Goal: Entertainment & Leisure: Browse casually

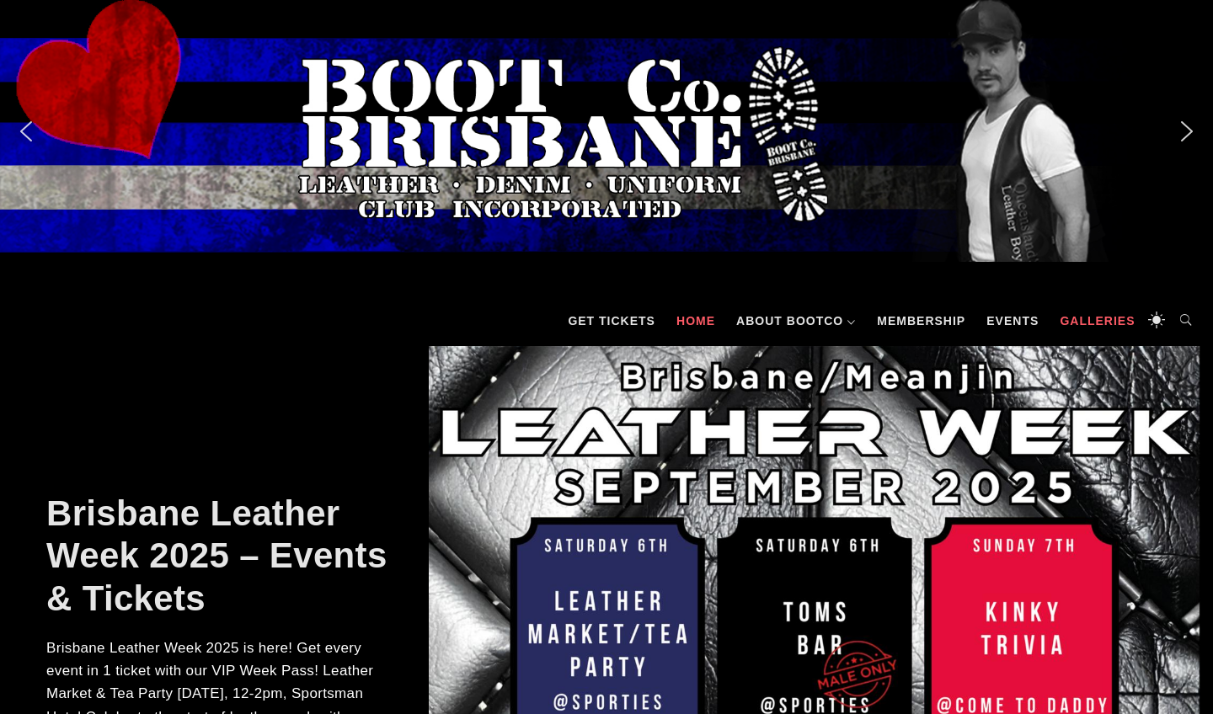
click at [957, 325] on link "Galleries" at bounding box center [1097, 321] width 92 height 51
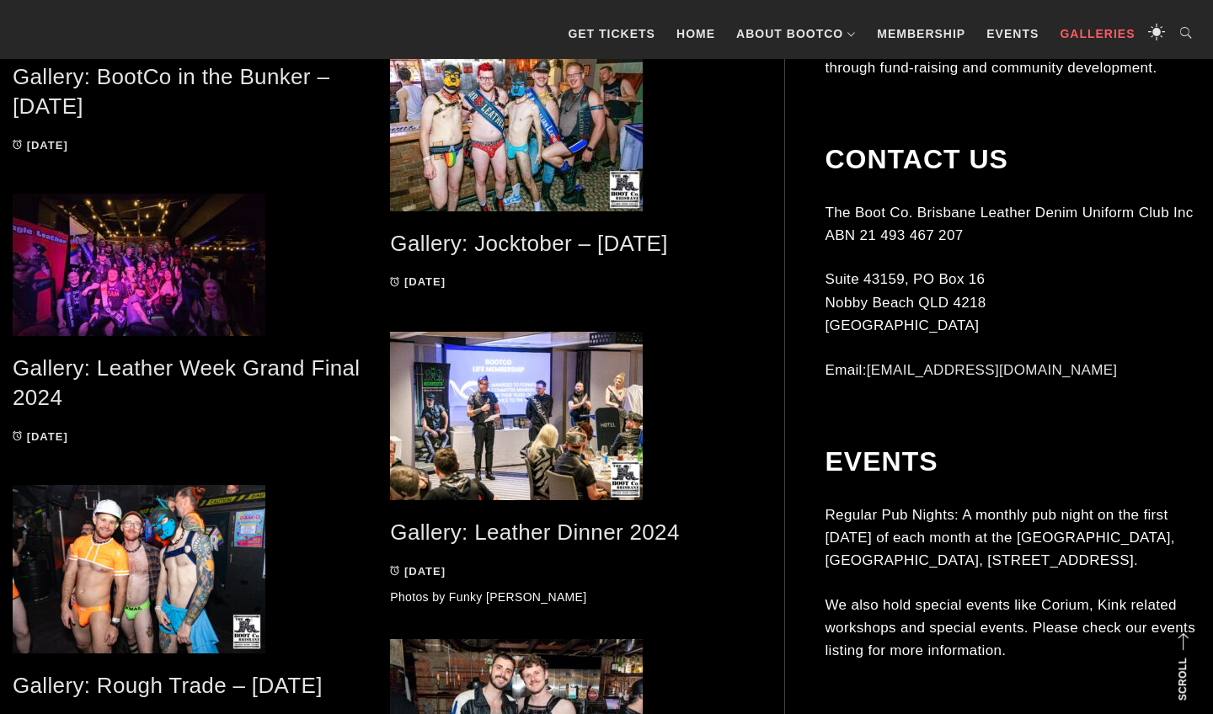
scroll to position [1886, 0]
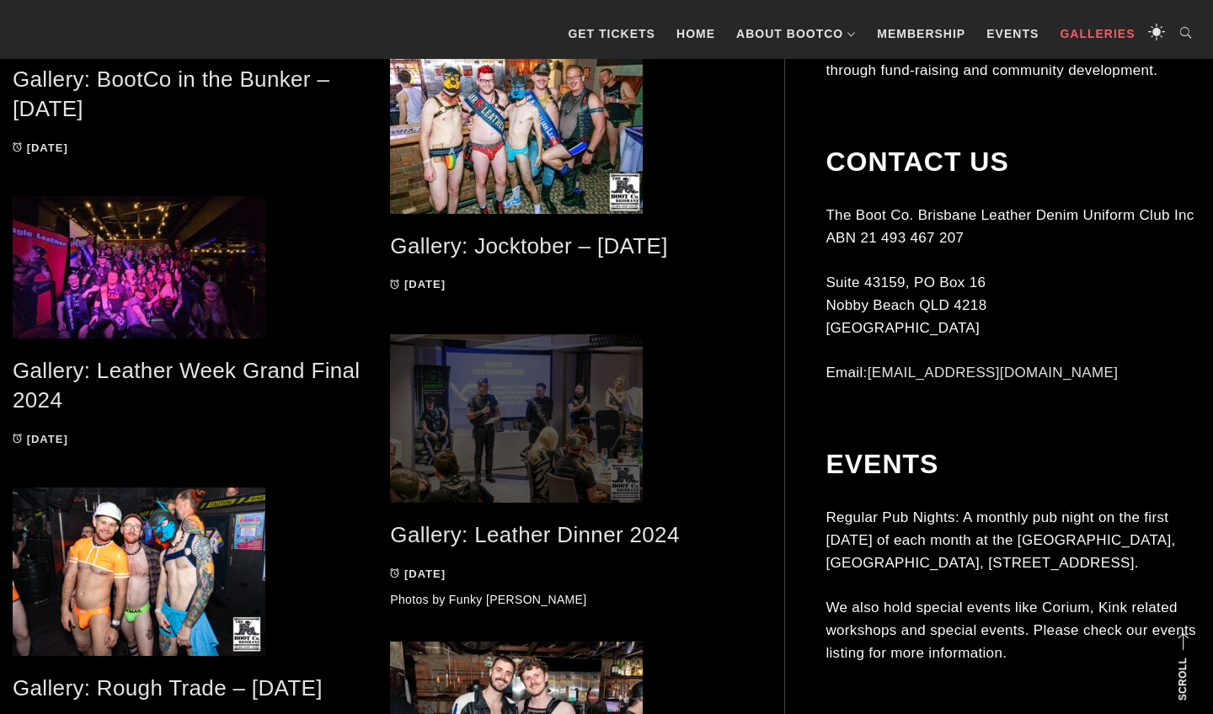
click at [508, 402] on span at bounding box center [566, 418] width 352 height 169
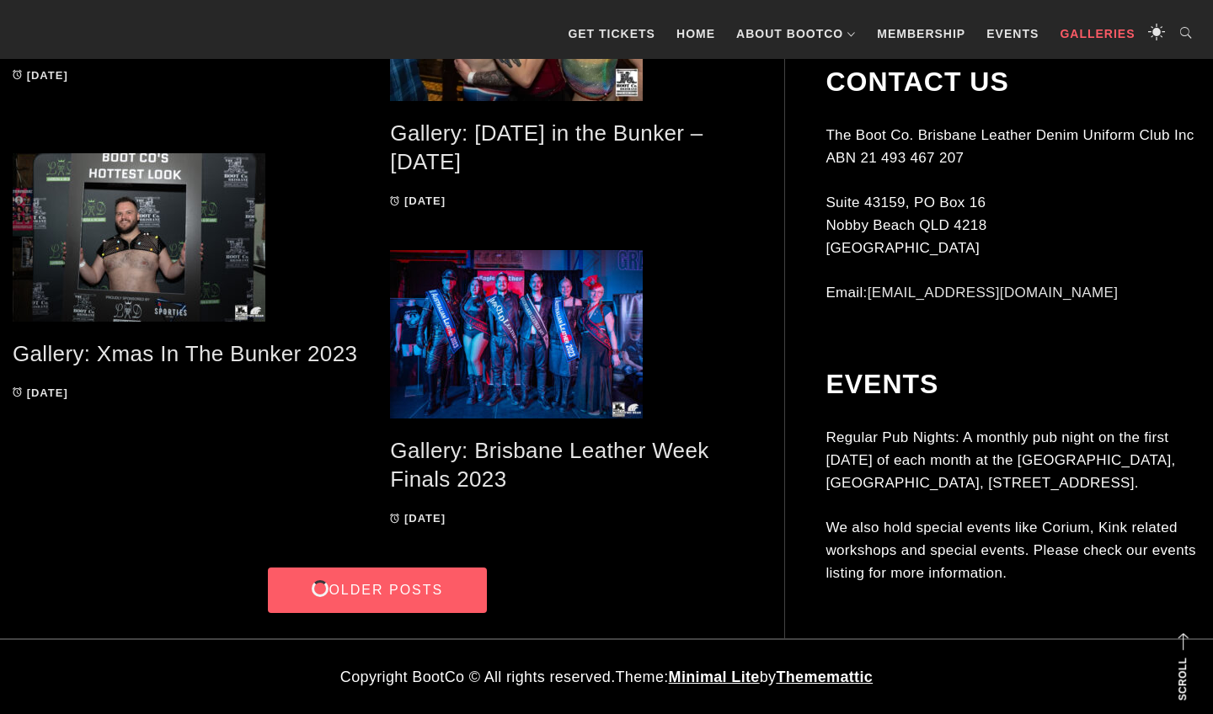
scroll to position [3191, 0]
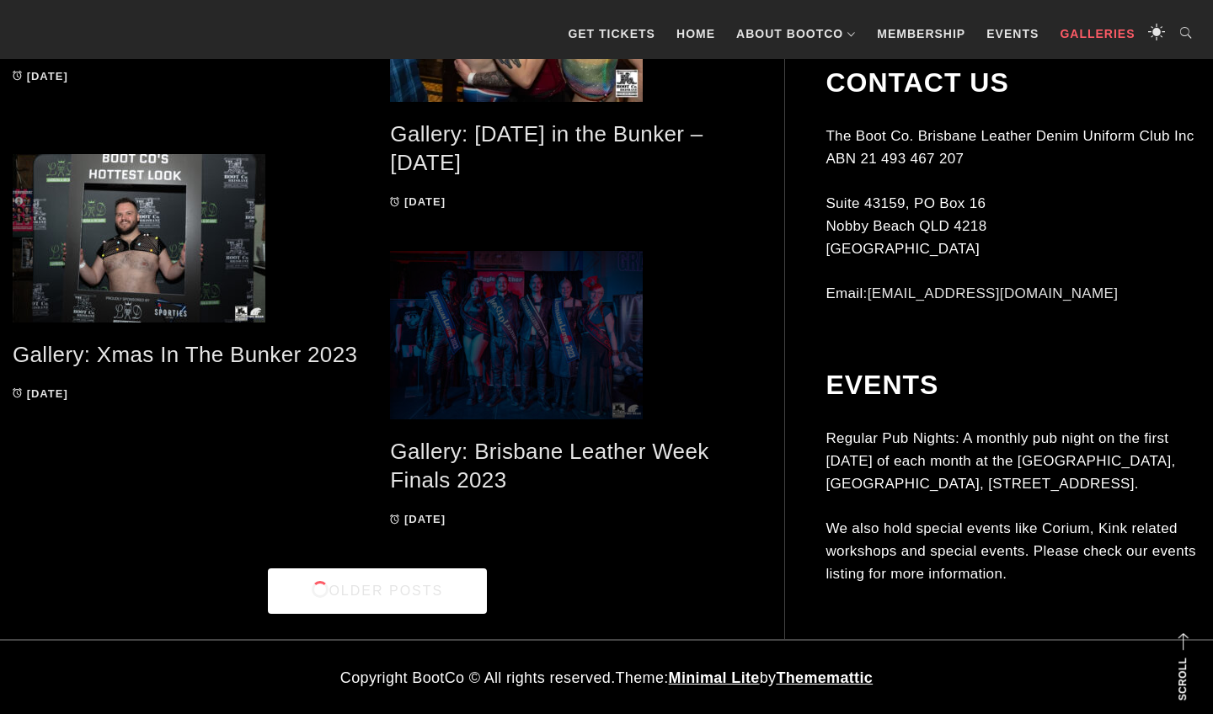
click at [515, 342] on span at bounding box center [566, 335] width 352 height 169
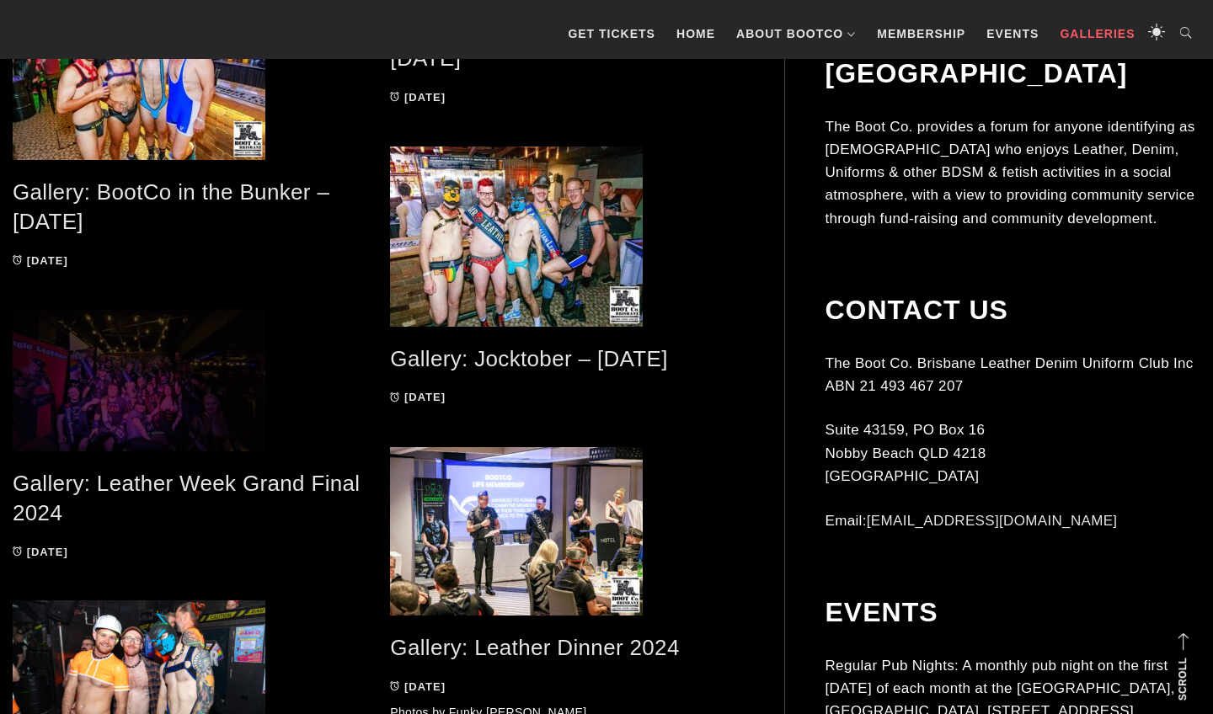
scroll to position [1771, 0]
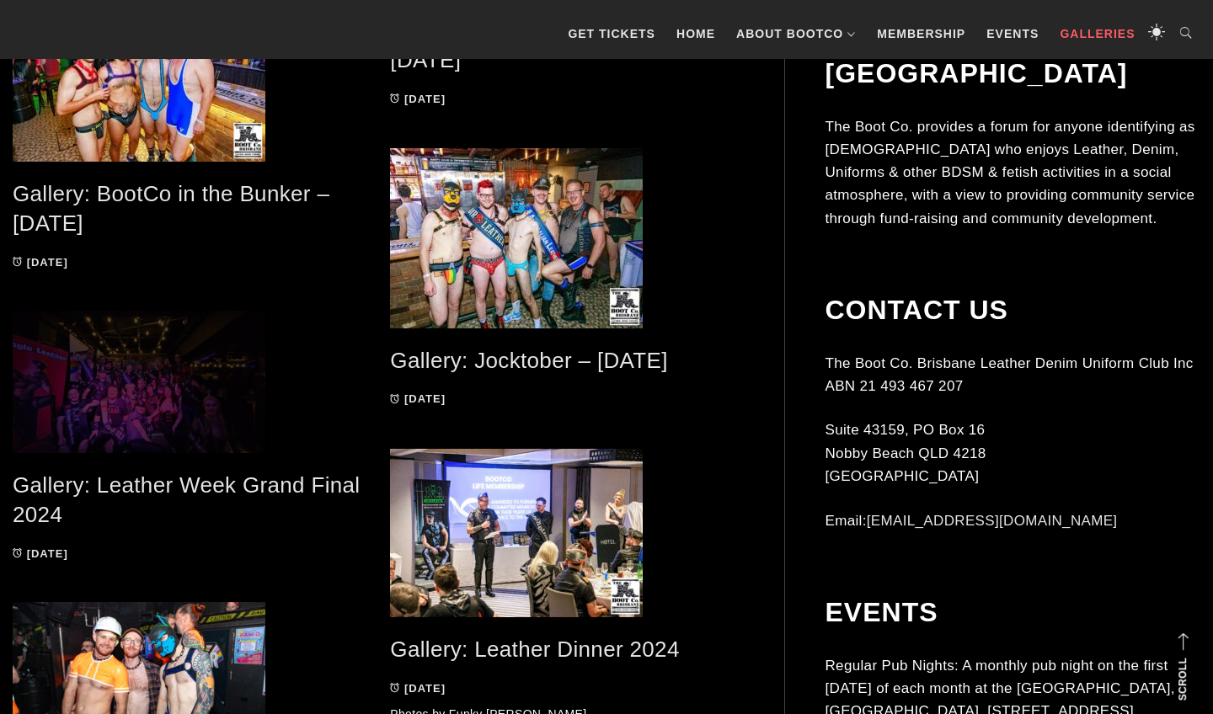
click at [148, 414] on span at bounding box center [189, 382] width 352 height 142
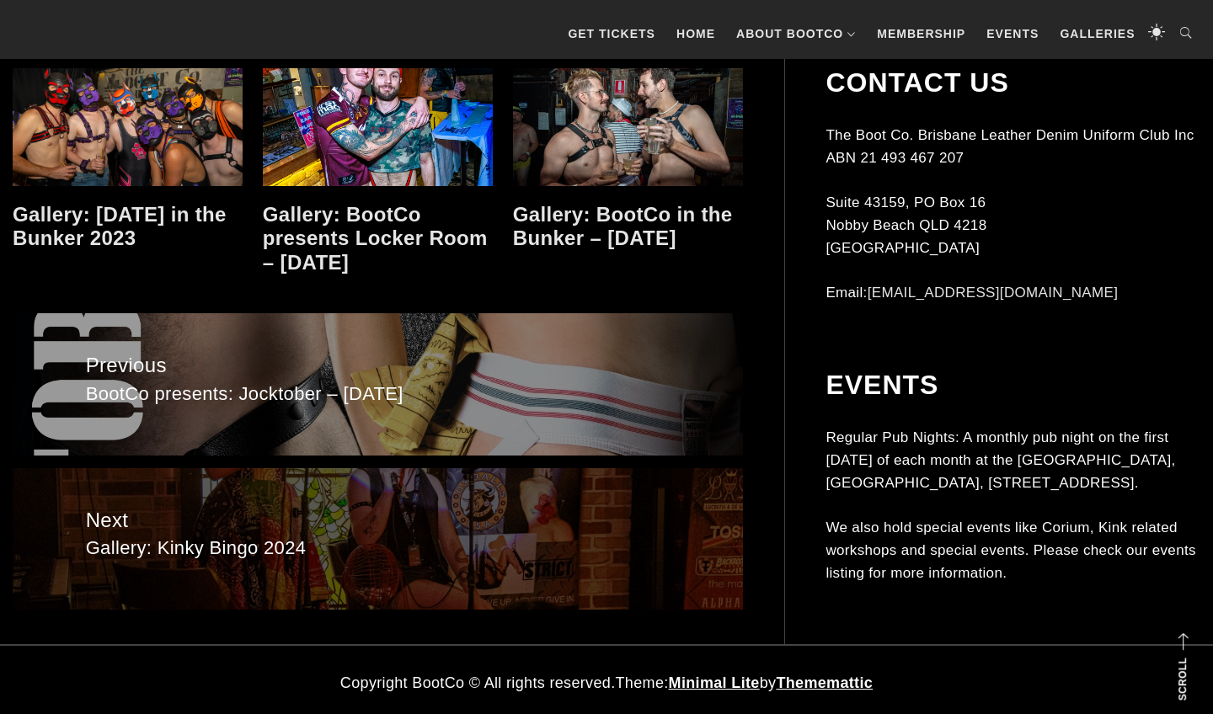
scroll to position [19999, 0]
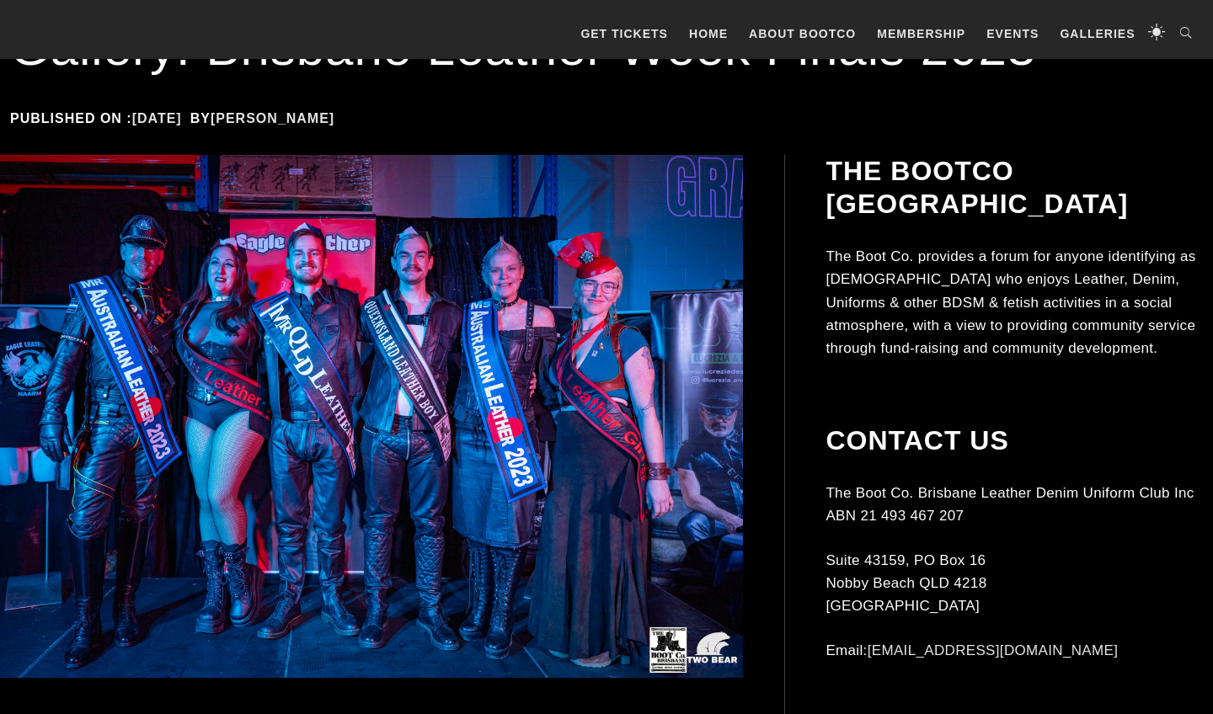
scroll to position [328, 0]
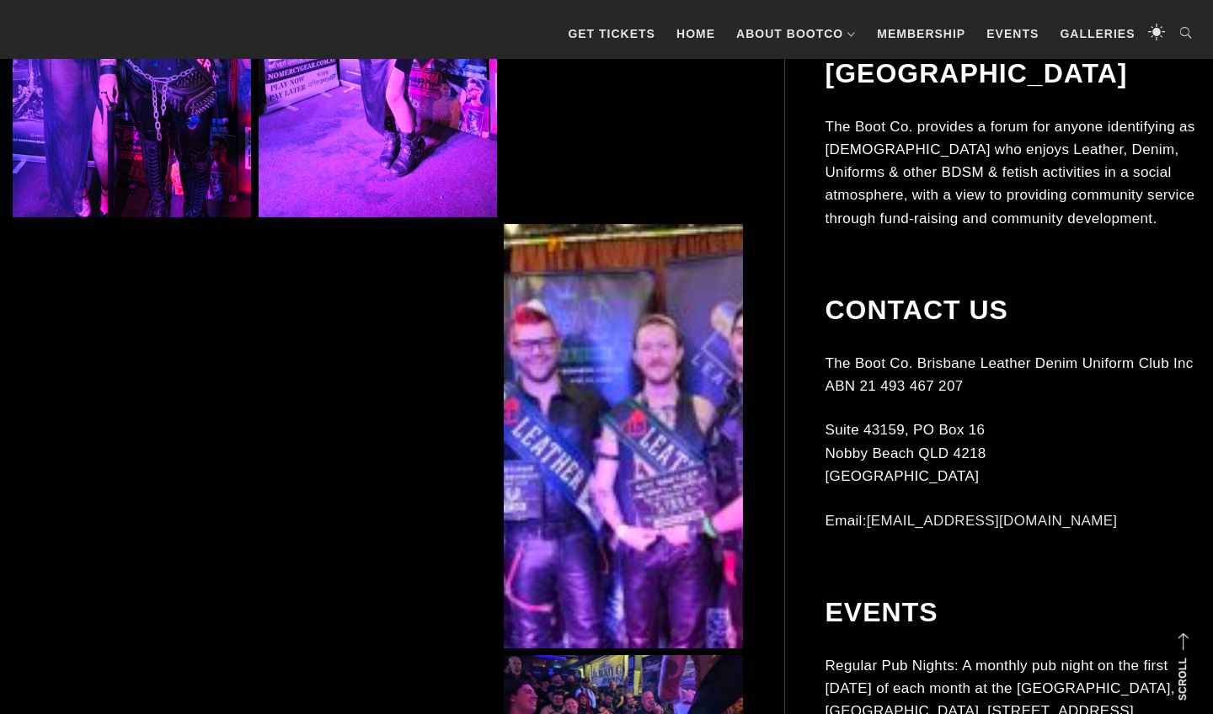
scroll to position [3764, 0]
